Goal: Find specific page/section: Find specific page/section

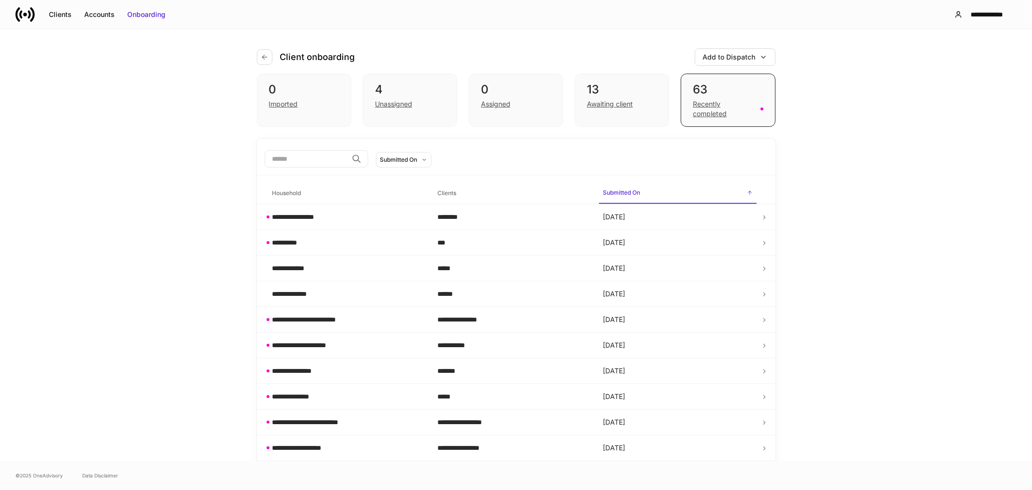
click at [814, 111] on div "**********" at bounding box center [516, 245] width 1032 height 432
click at [709, 115] on div "Recently completed" at bounding box center [723, 108] width 61 height 19
click at [59, 13] on div "Clients" at bounding box center [60, 15] width 23 height 10
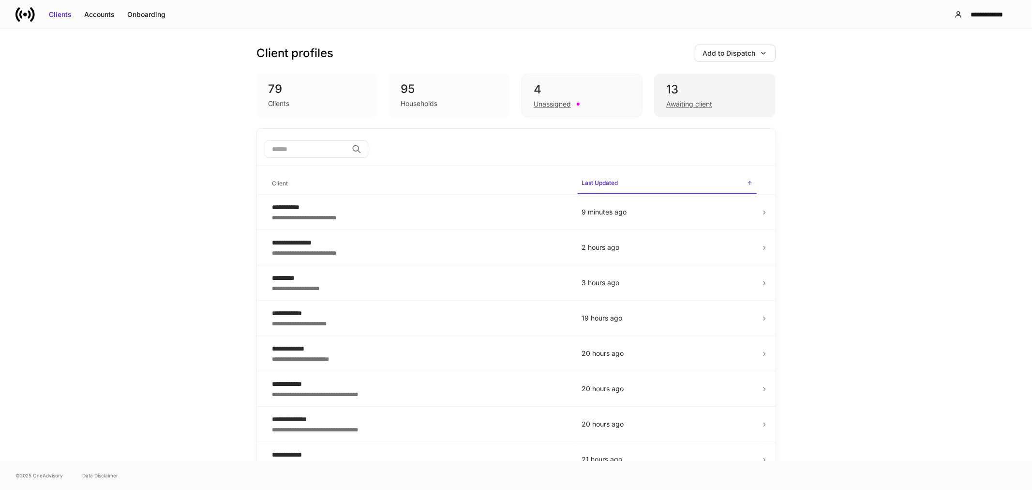
click at [687, 100] on div "Awaiting client" at bounding box center [689, 104] width 46 height 10
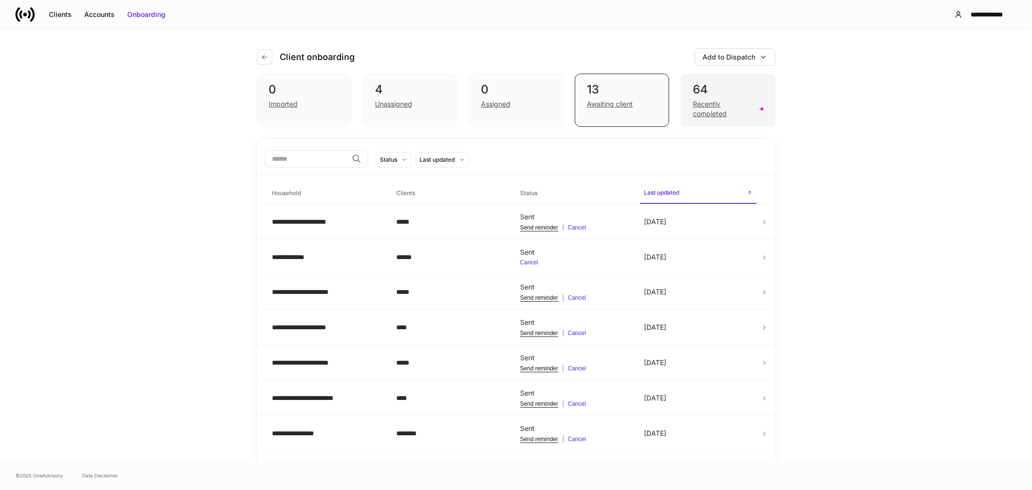
click at [703, 109] on div "Recently completed" at bounding box center [723, 108] width 61 height 19
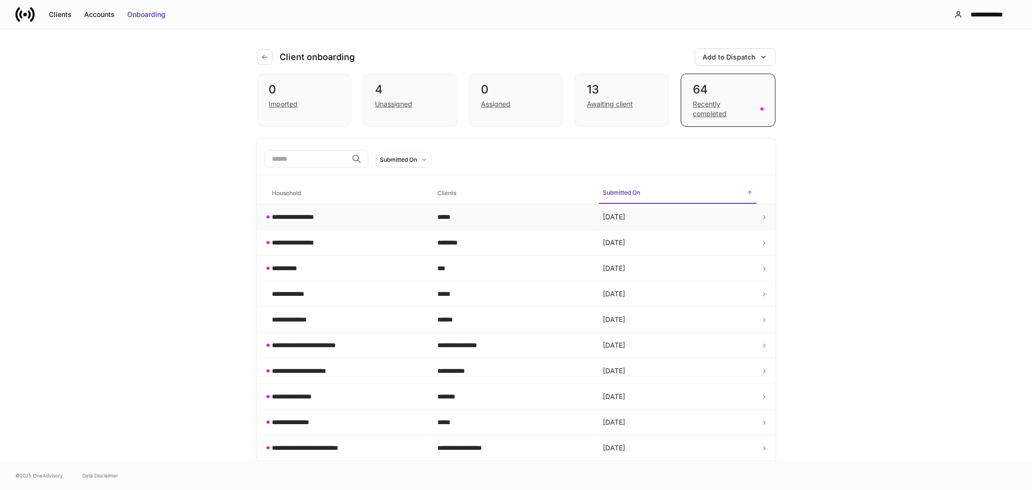
click at [308, 223] on td "**********" at bounding box center [347, 217] width 165 height 26
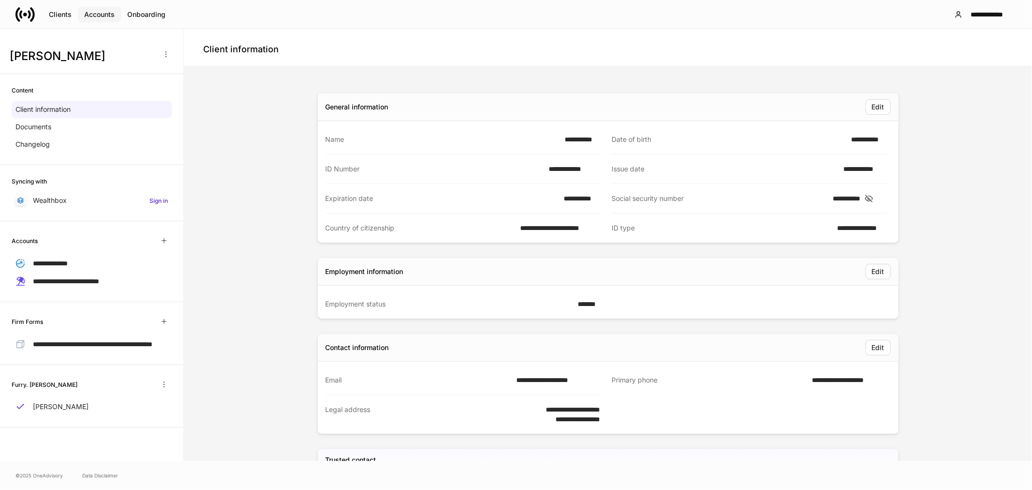
click at [103, 14] on div "Accounts" at bounding box center [99, 15] width 30 height 10
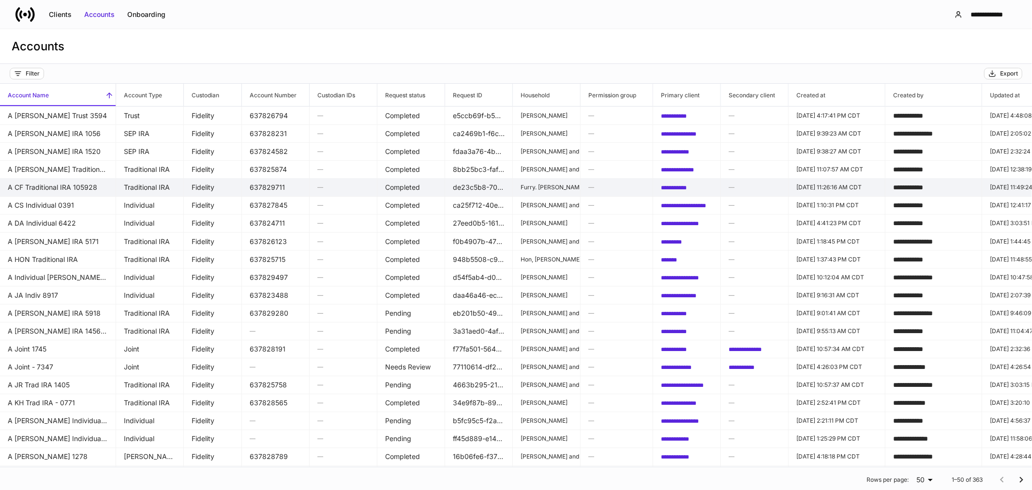
click at [529, 186] on p "Furry. [PERSON_NAME]" at bounding box center [547, 187] width 52 height 8
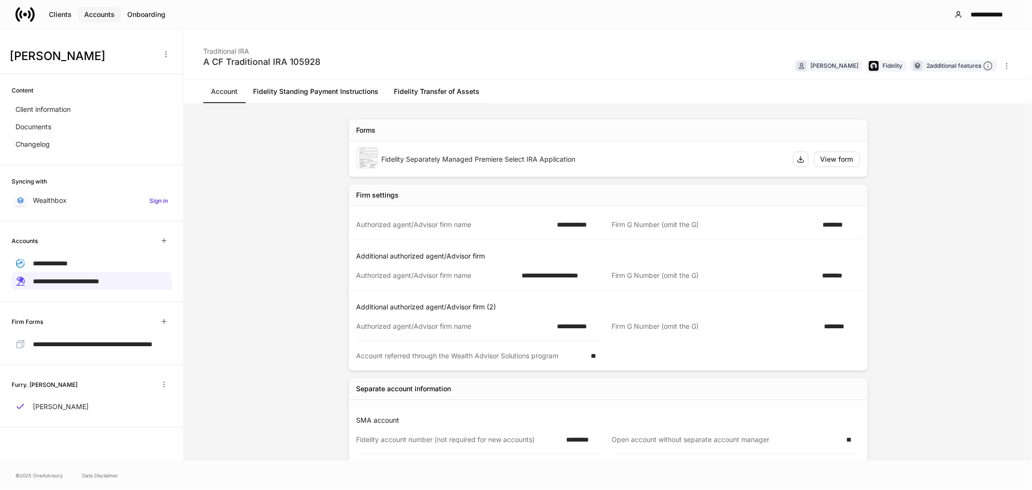
click at [107, 14] on div "Accounts" at bounding box center [99, 15] width 30 height 10
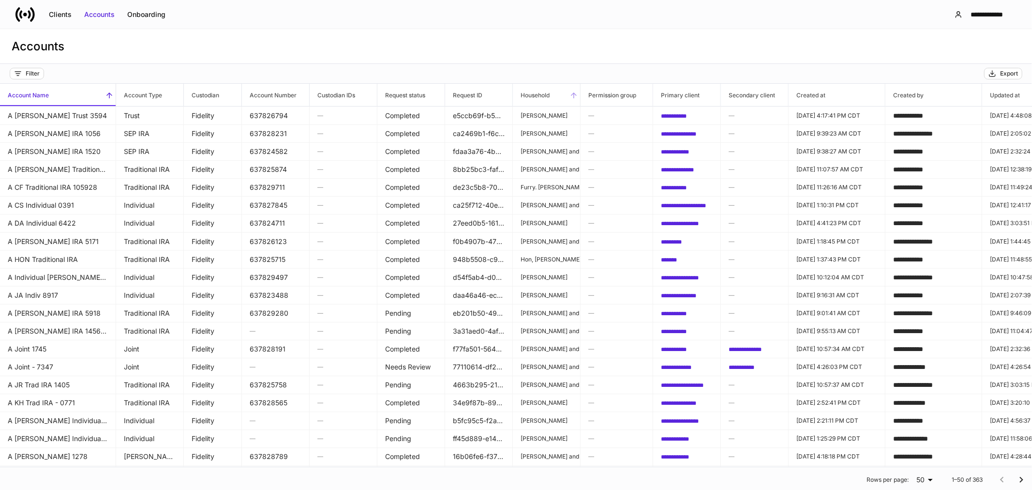
click at [567, 96] on span "Household" at bounding box center [546, 95] width 67 height 22
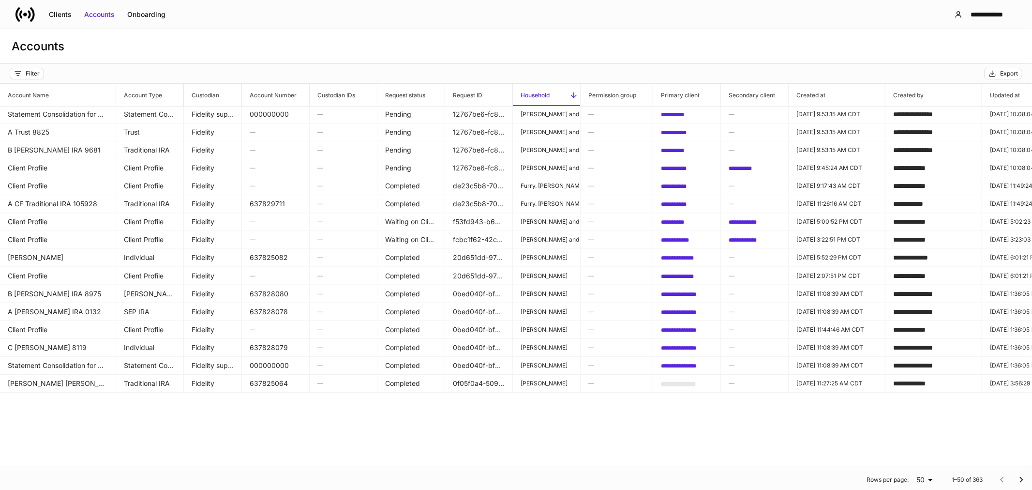
scroll to position [430, 0]
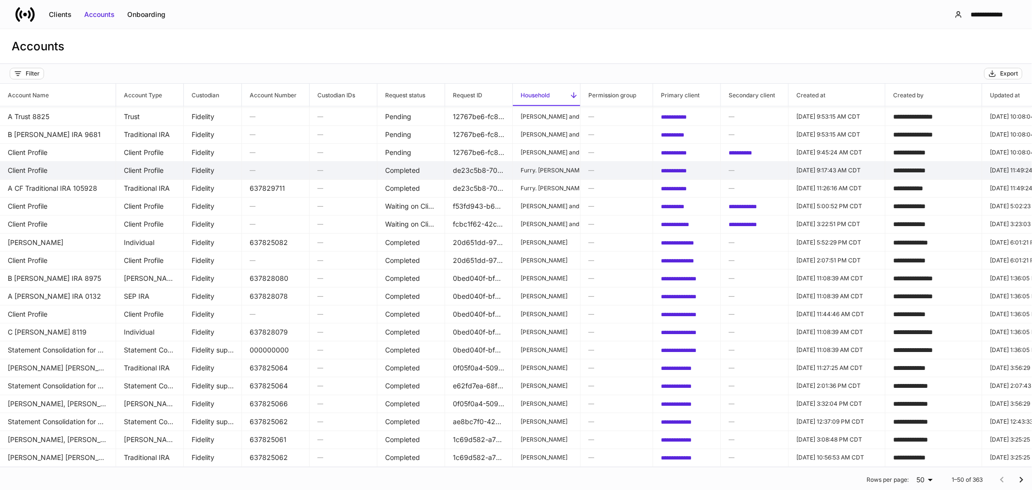
click at [49, 171] on td "Client Profile" at bounding box center [58, 170] width 116 height 18
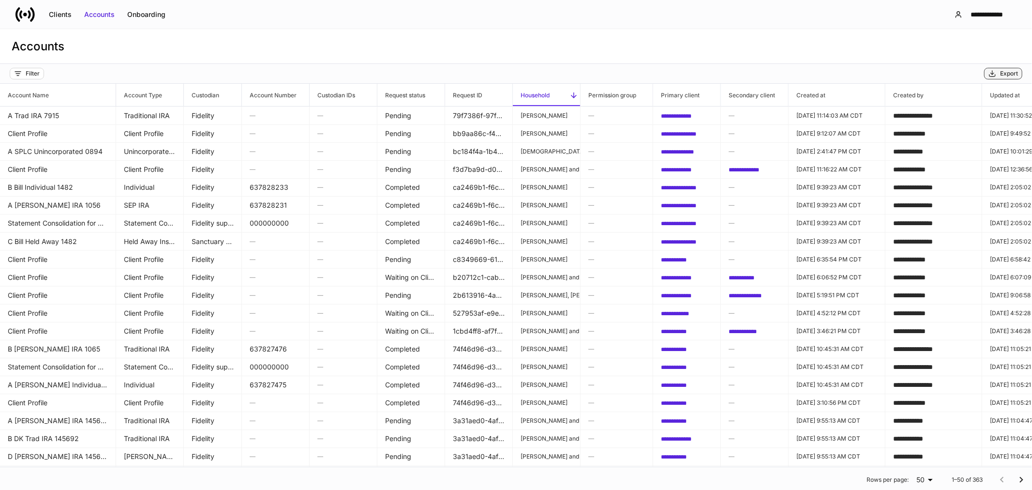
click at [993, 75] on icon "button" at bounding box center [992, 74] width 8 height 8
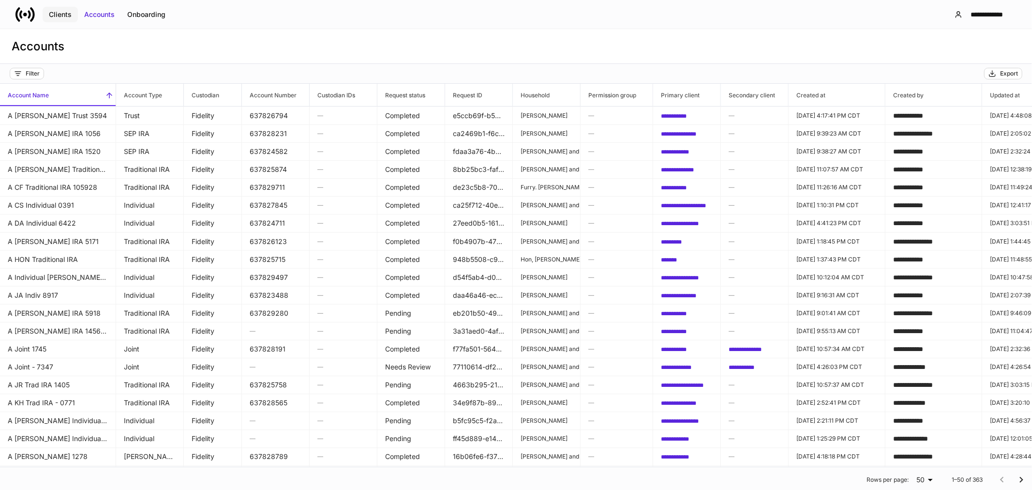
click at [54, 13] on div "Clients" at bounding box center [60, 15] width 23 height 10
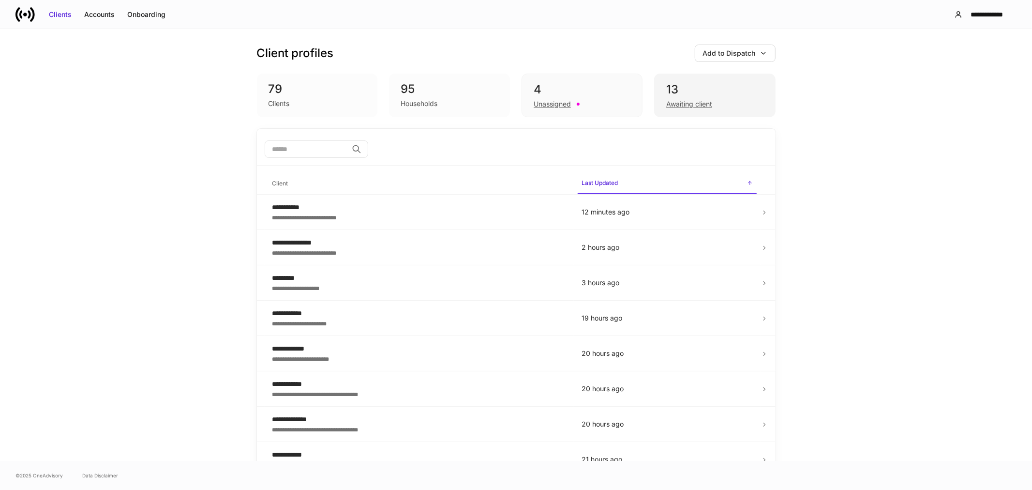
click at [713, 106] on div "Awaiting client" at bounding box center [714, 103] width 97 height 12
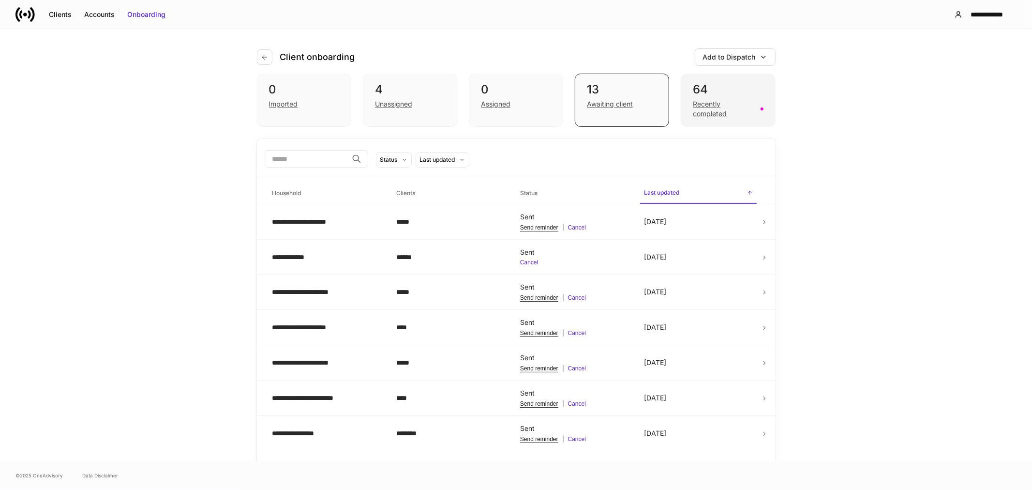
click at [703, 106] on div "Recently completed" at bounding box center [723, 108] width 61 height 19
